Goal: Task Accomplishment & Management: Manage account settings

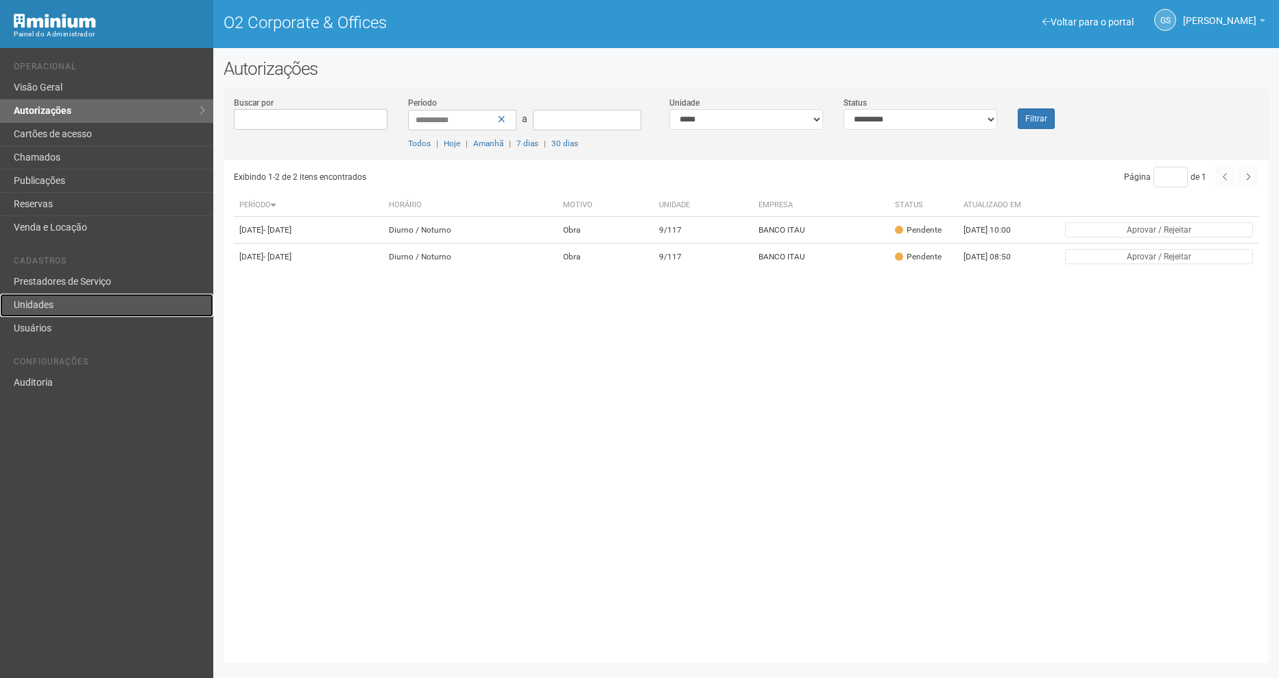
click at [57, 296] on link "Unidades" at bounding box center [106, 305] width 213 height 23
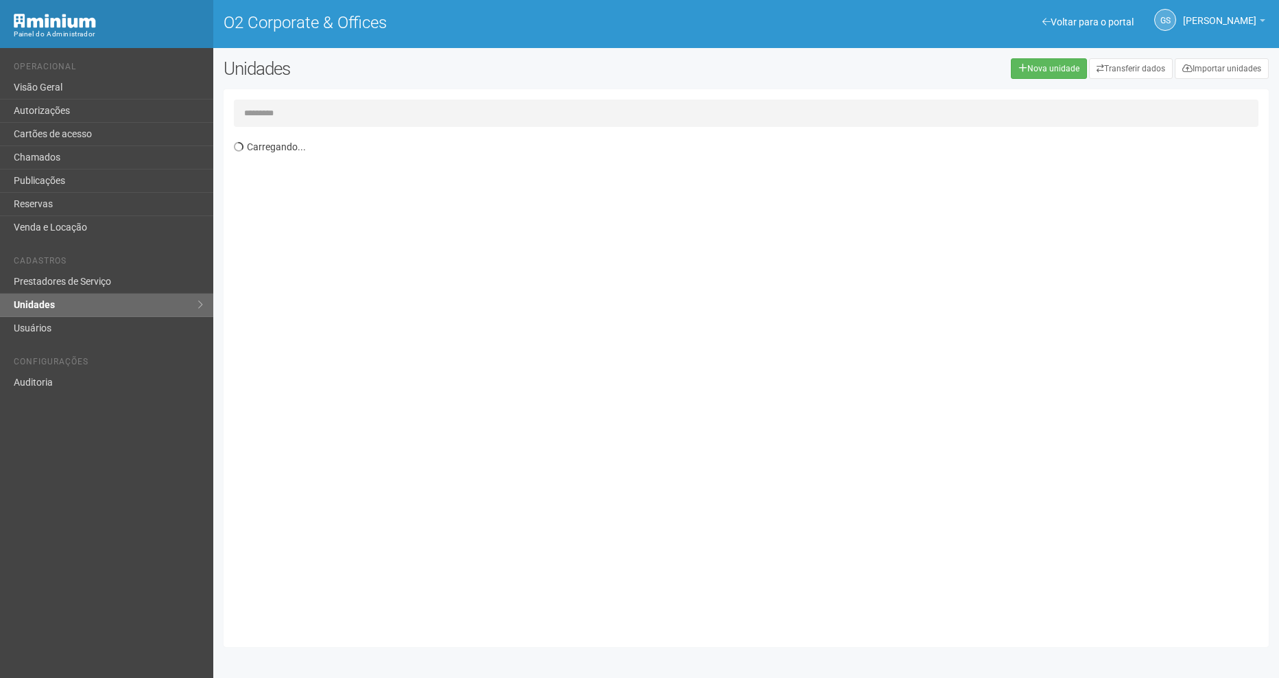
drag, startPoint x: 277, startPoint y: 112, endPoint x: 283, endPoint y: 95, distance: 18.2
click at [277, 112] on input "text" at bounding box center [746, 112] width 1025 height 27
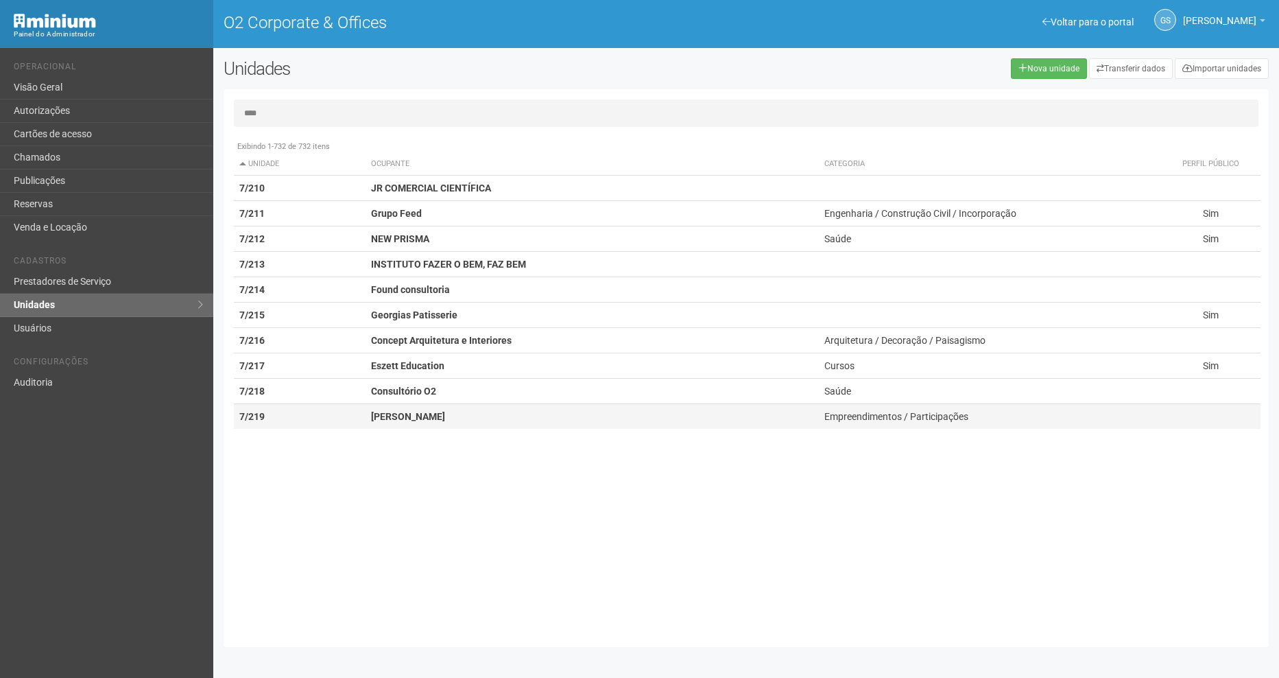
click at [774, 428] on td "[PERSON_NAME]" at bounding box center [592, 416] width 453 height 25
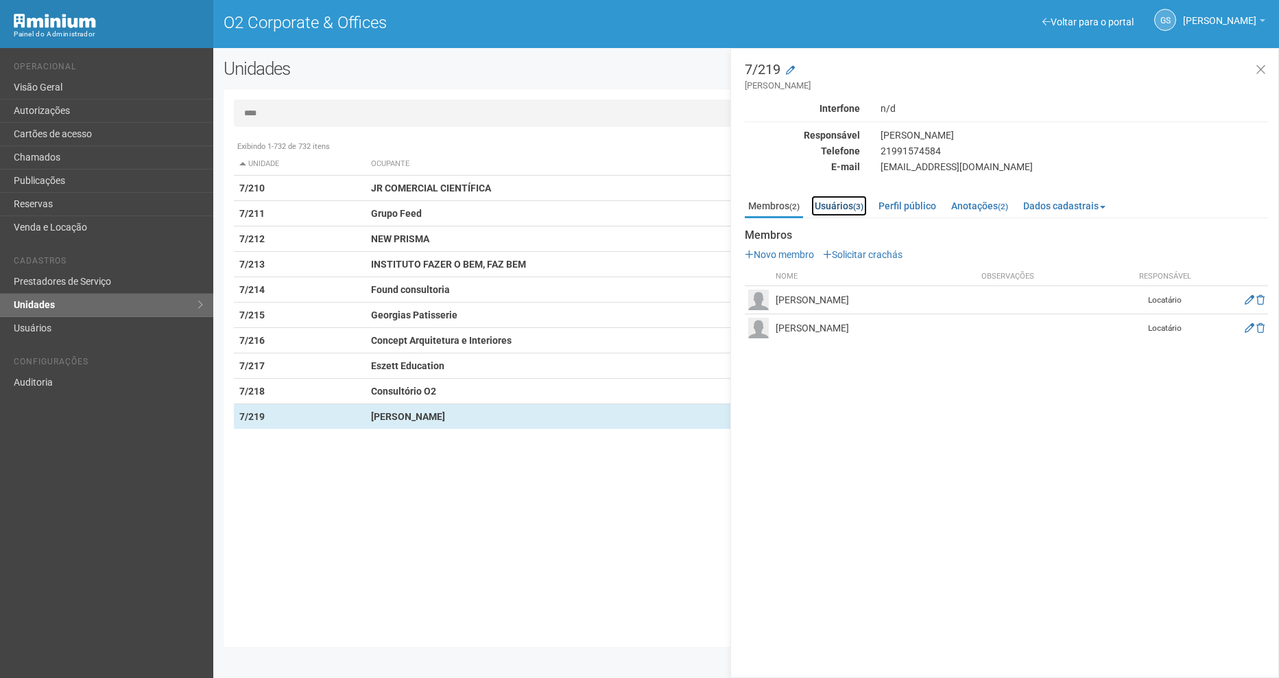
click at [853, 201] on link "Usuários (3)" at bounding box center [840, 206] width 56 height 21
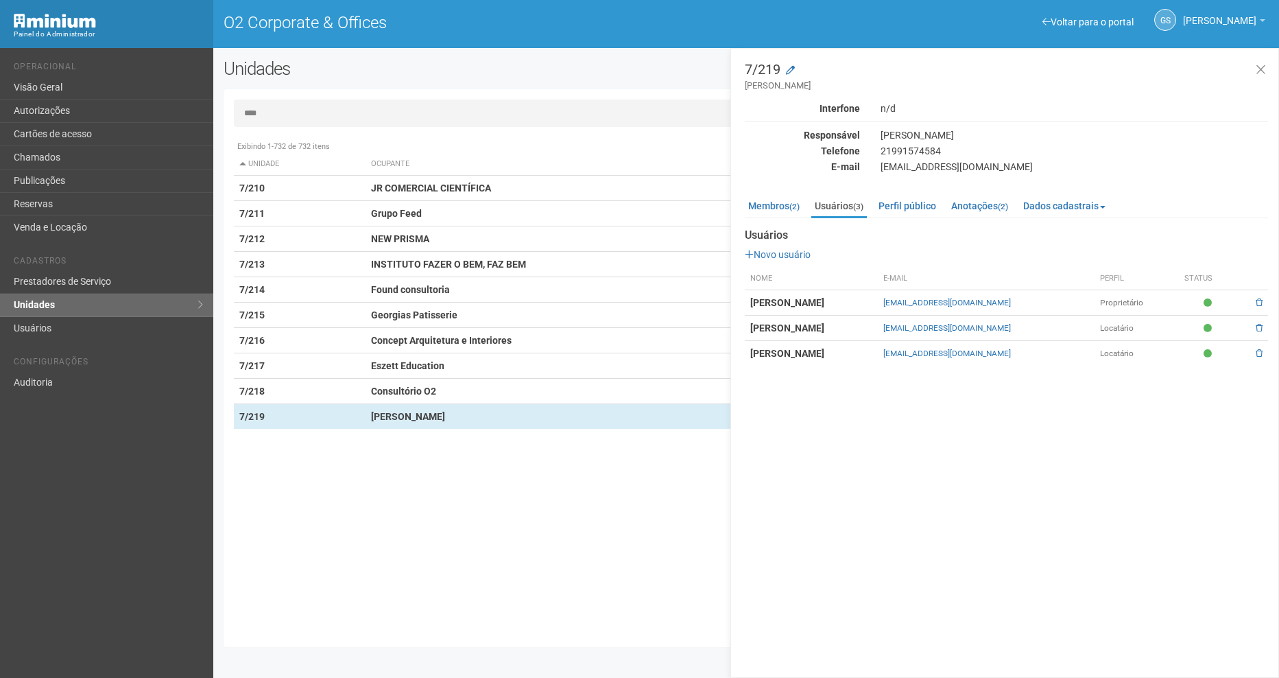
click at [809, 201] on ul "Membros (2) Usuários (3) Perfil público Anotações (2) Dados cadastrais Propriet…" at bounding box center [1006, 207] width 523 height 23
click at [787, 209] on link "Membros (2)" at bounding box center [774, 206] width 58 height 21
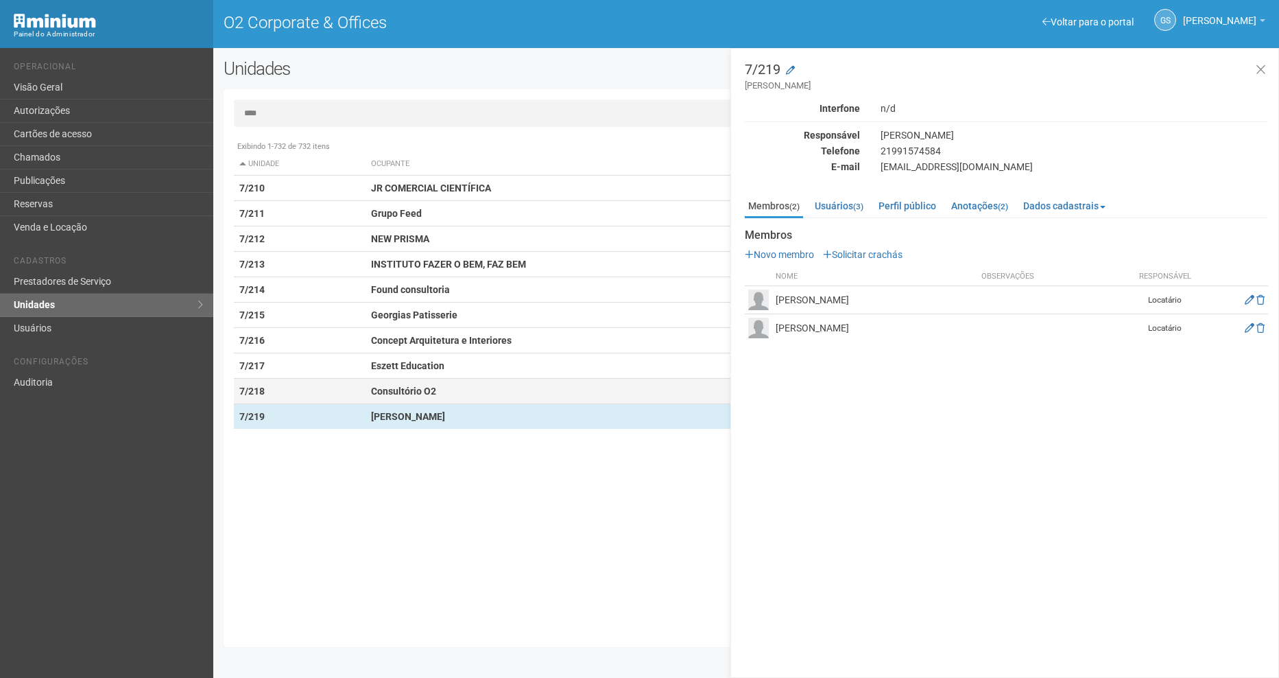
click at [414, 390] on strong "Consultório O2" at bounding box center [403, 391] width 65 height 11
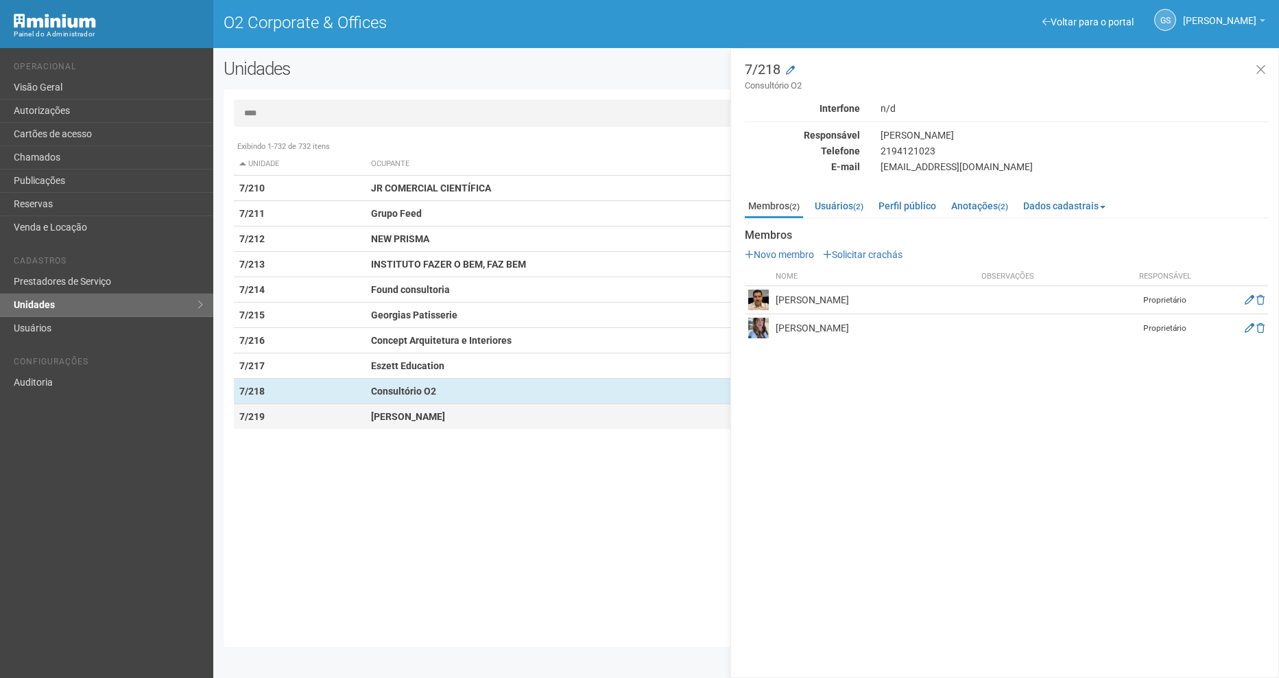
click at [423, 422] on td "[PERSON_NAME]" at bounding box center [592, 416] width 453 height 25
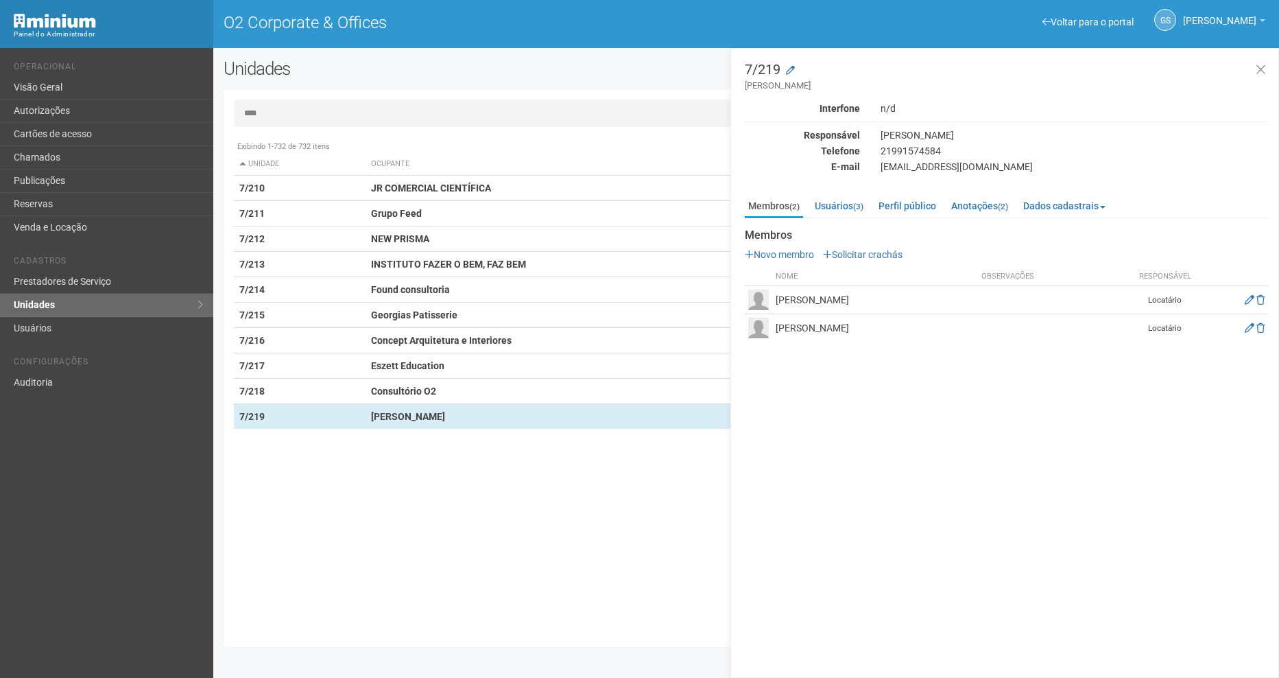
click at [274, 102] on input "****" at bounding box center [746, 112] width 1025 height 27
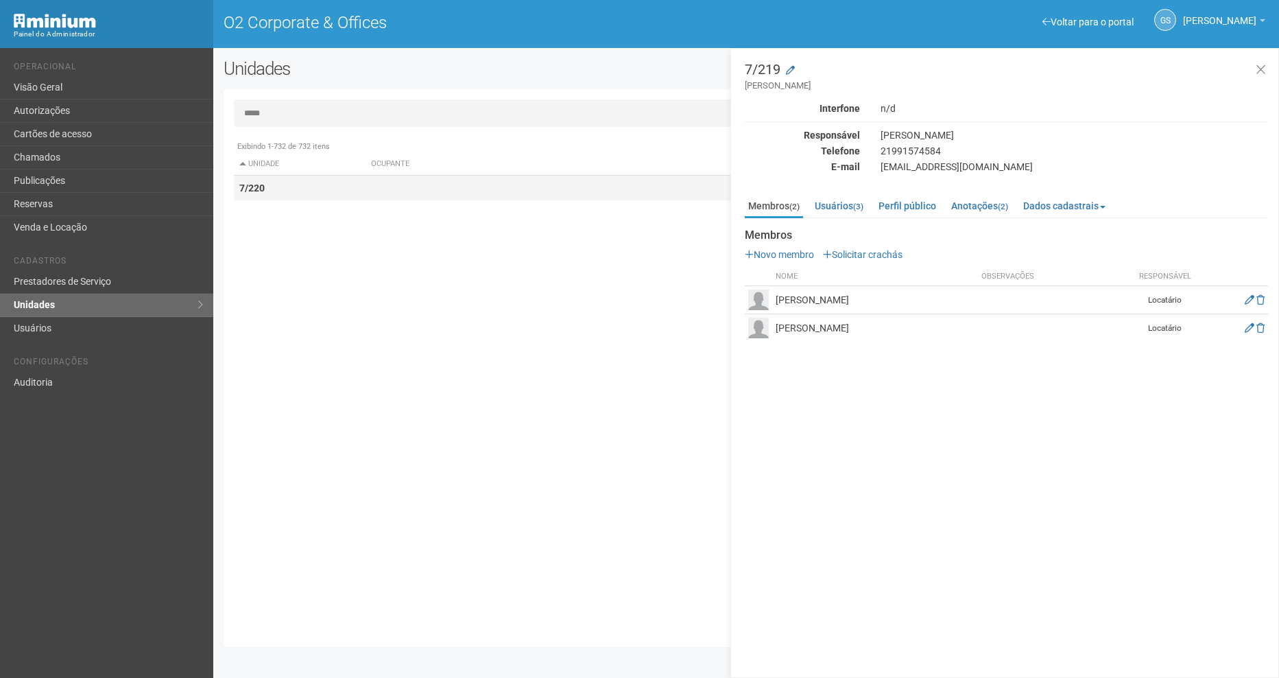
type input "*****"
click at [294, 193] on td "7/220" at bounding box center [300, 188] width 132 height 25
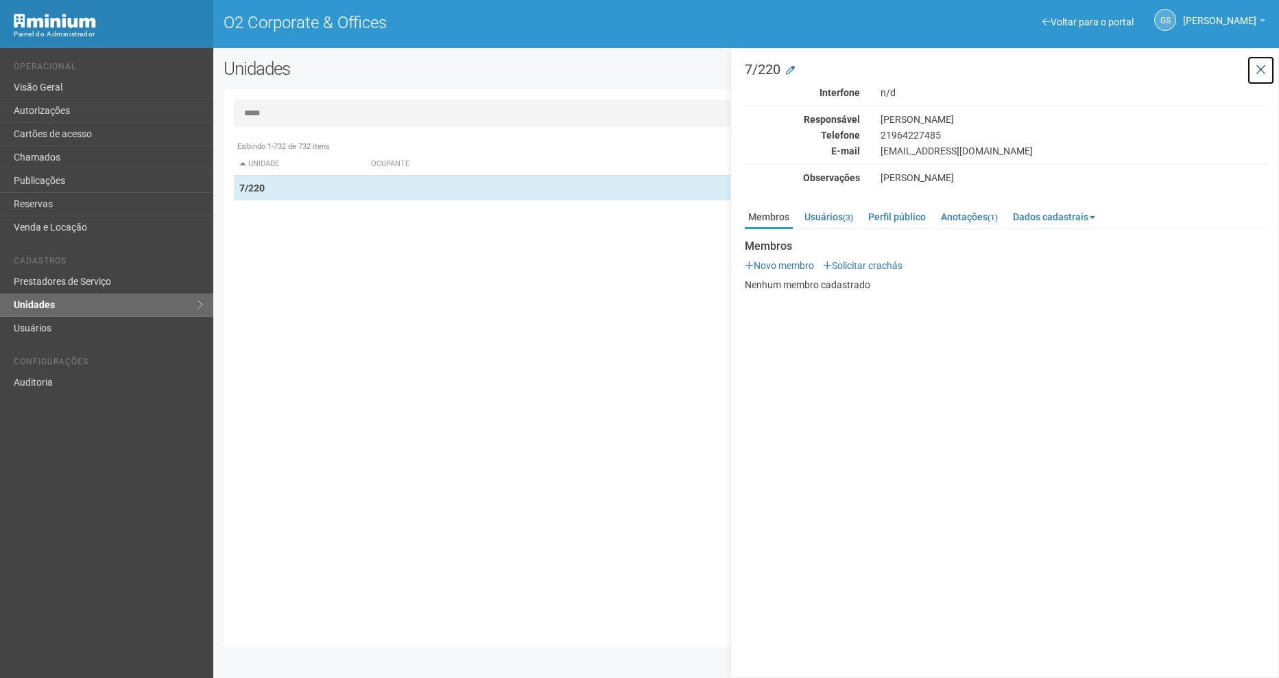
click at [1266, 67] on icon at bounding box center [1261, 70] width 10 height 14
